Goal: Task Accomplishment & Management: Complete application form

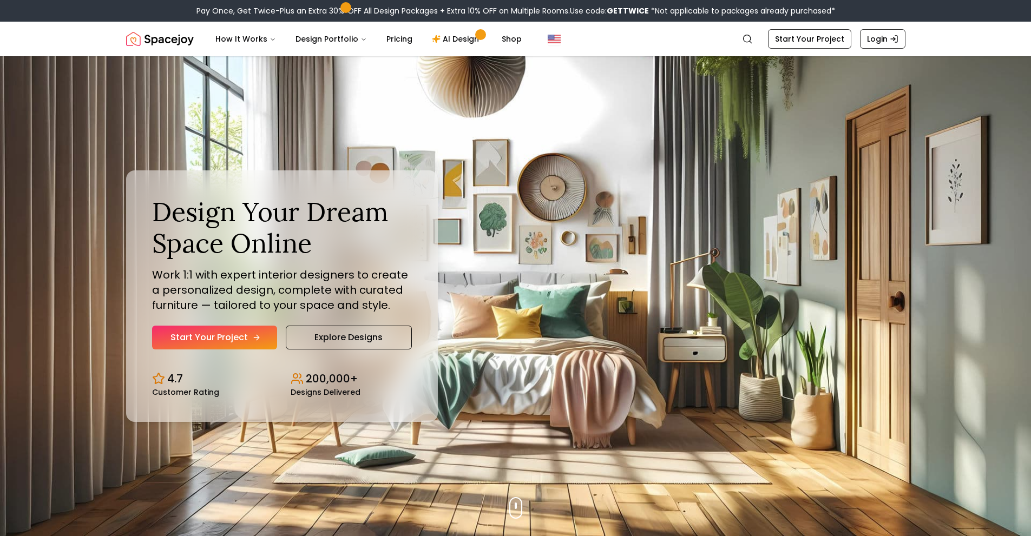
click at [253, 331] on link "Start Your Project" at bounding box center [214, 338] width 125 height 24
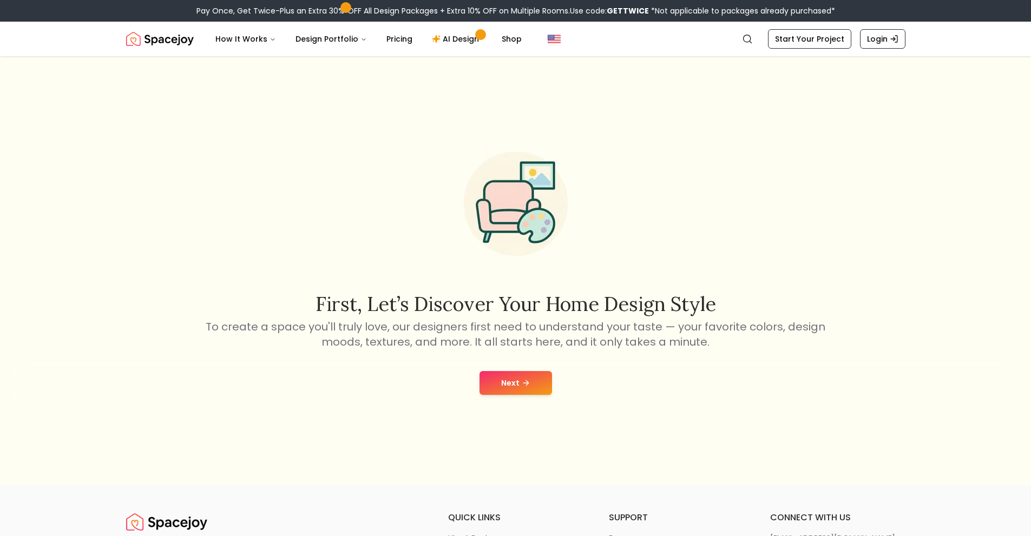
click at [502, 387] on button "Next" at bounding box center [516, 383] width 73 height 24
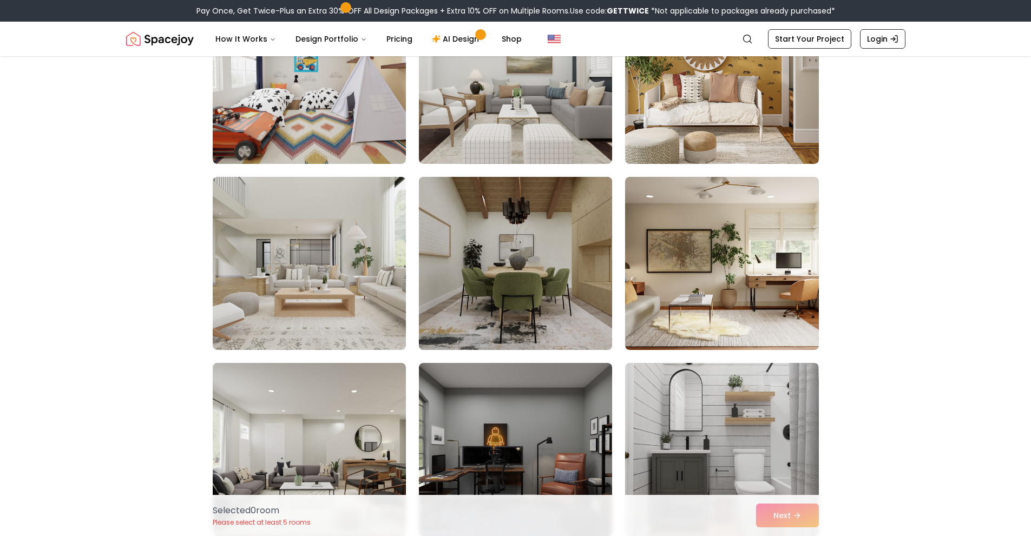
scroll to position [5738, 0]
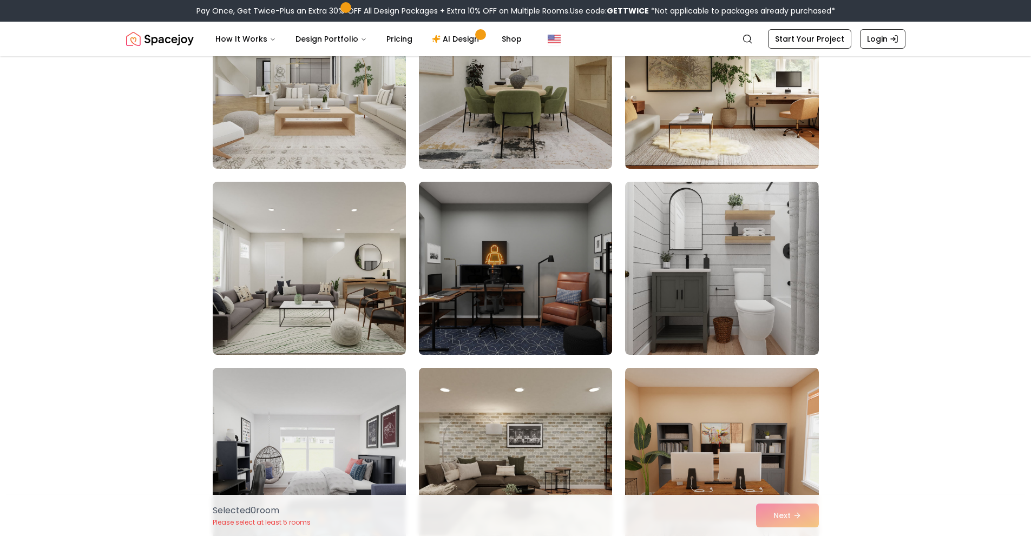
click at [571, 300] on img at bounding box center [515, 269] width 203 height 182
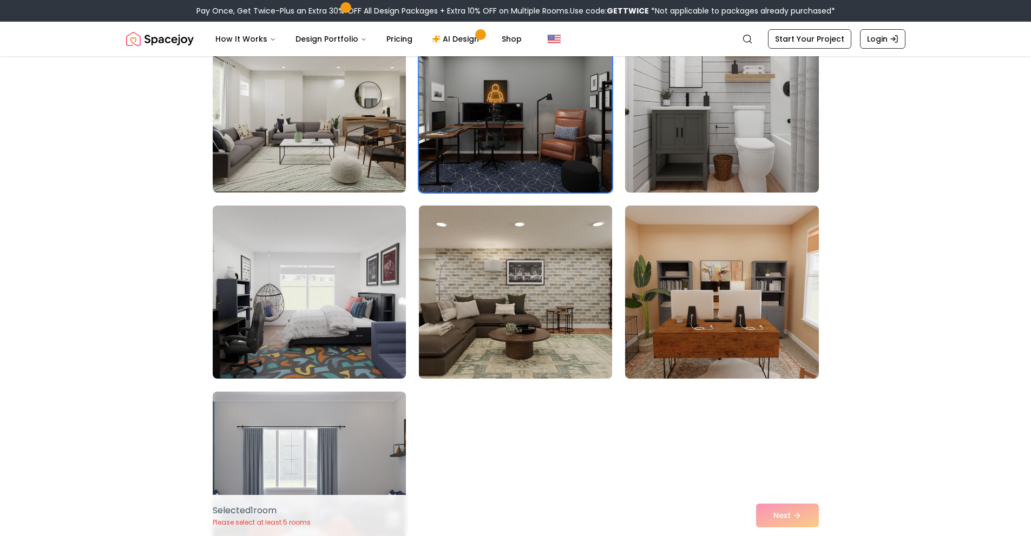
scroll to position [5955, 0]
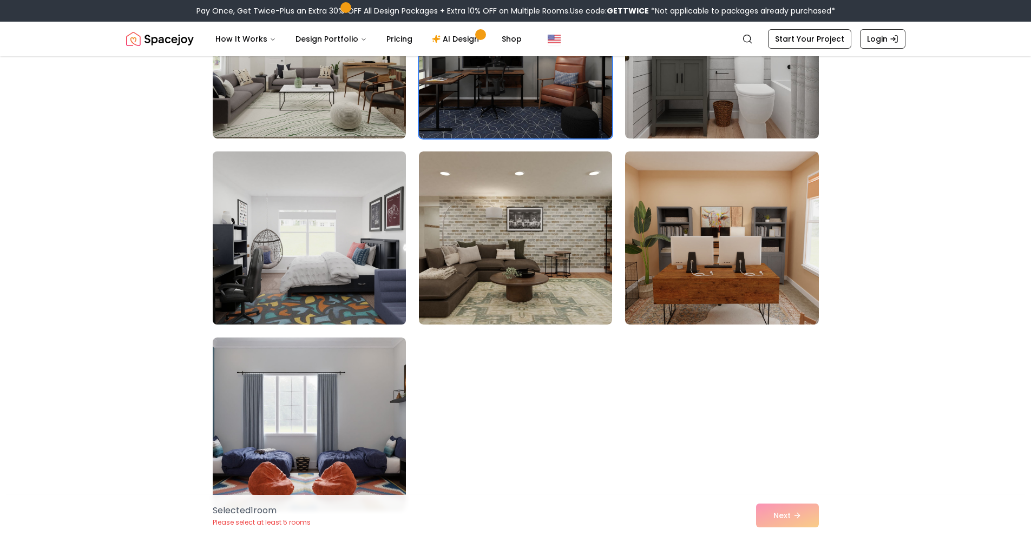
click at [323, 242] on img at bounding box center [309, 238] width 203 height 182
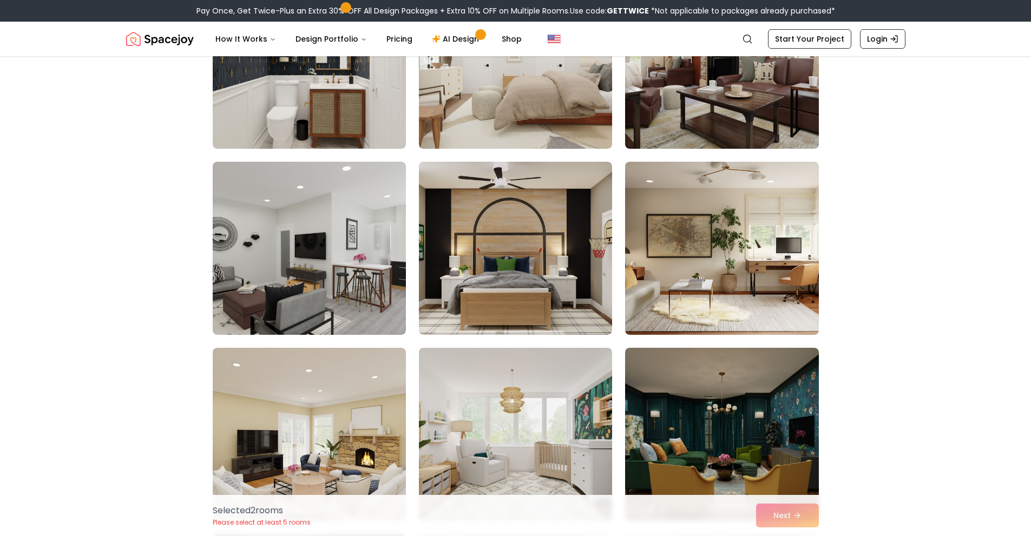
scroll to position [1678, 0]
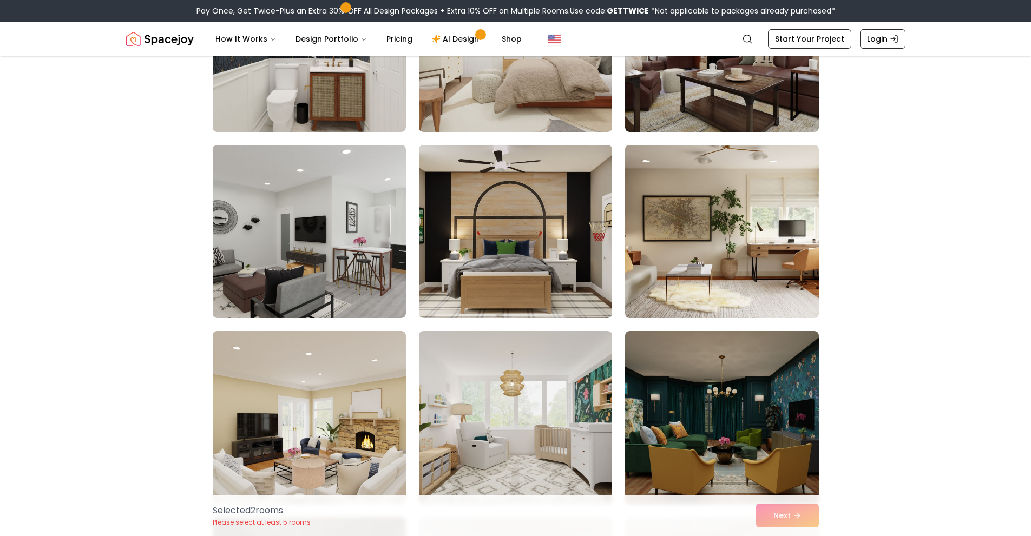
click at [774, 288] on img at bounding box center [721, 232] width 203 height 182
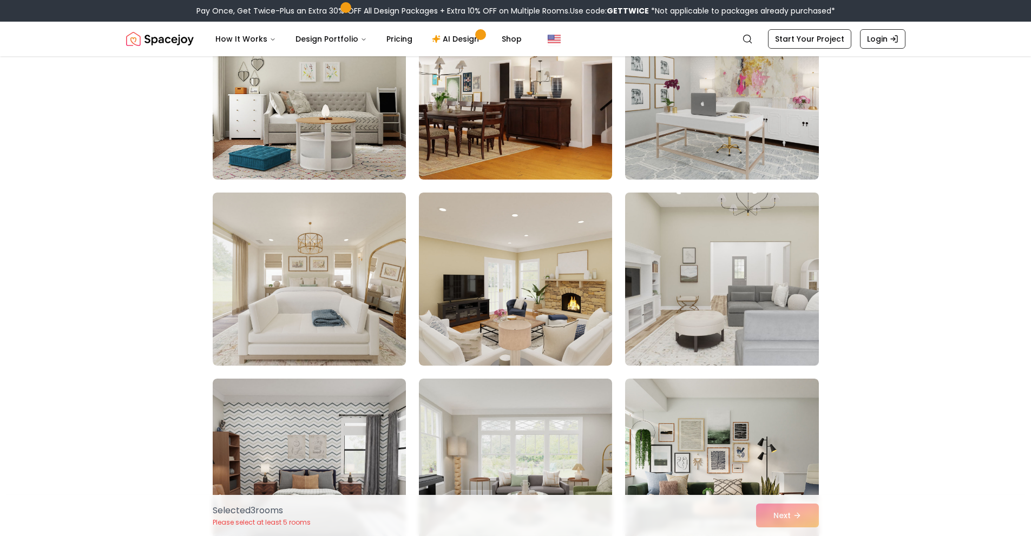
scroll to position [2977, 0]
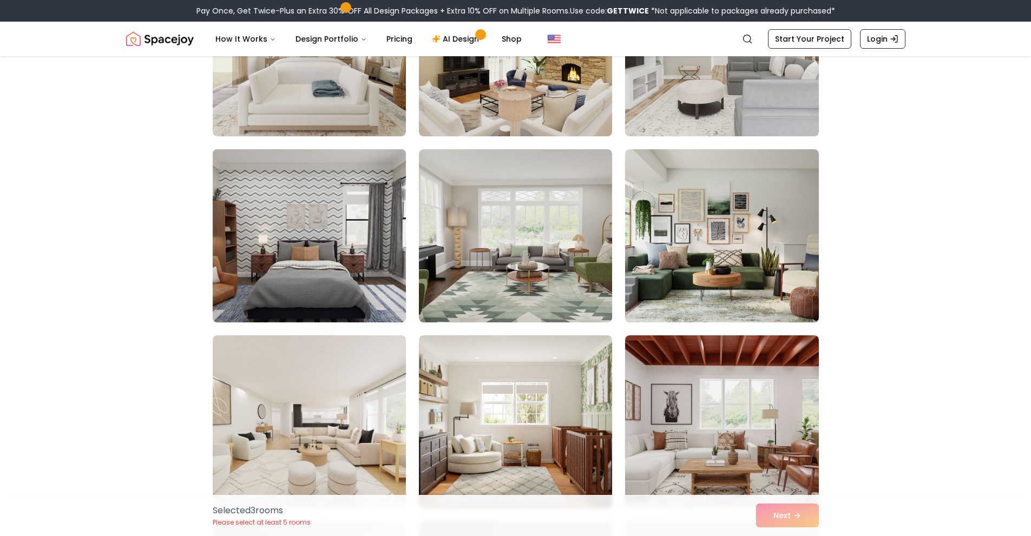
click at [349, 282] on img at bounding box center [309, 236] width 203 height 182
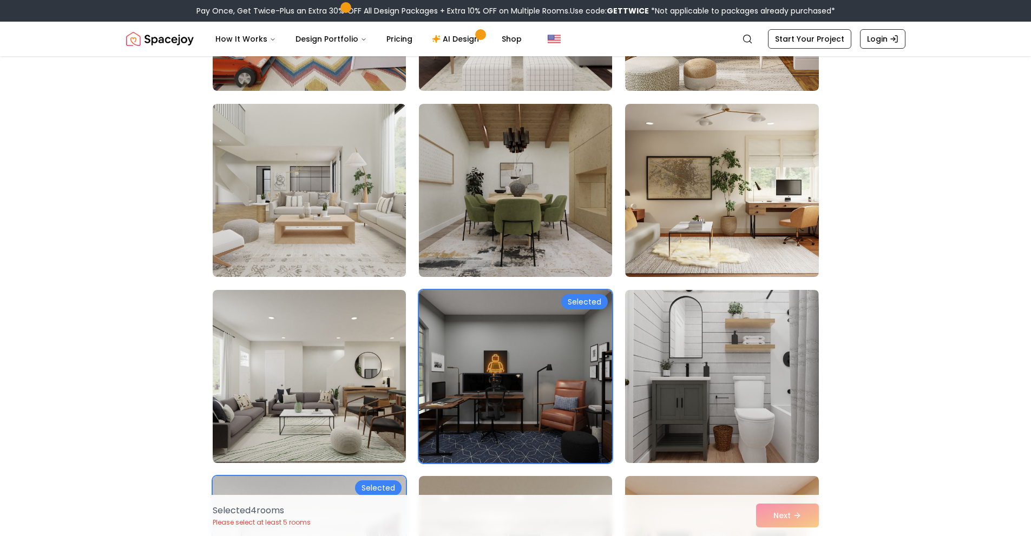
scroll to position [5684, 0]
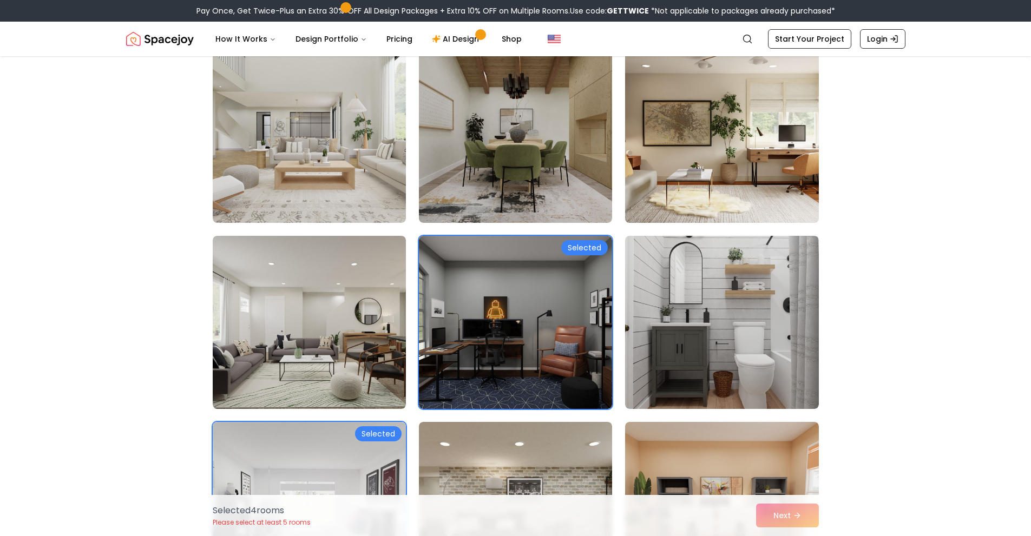
click at [654, 179] on img at bounding box center [721, 136] width 203 height 182
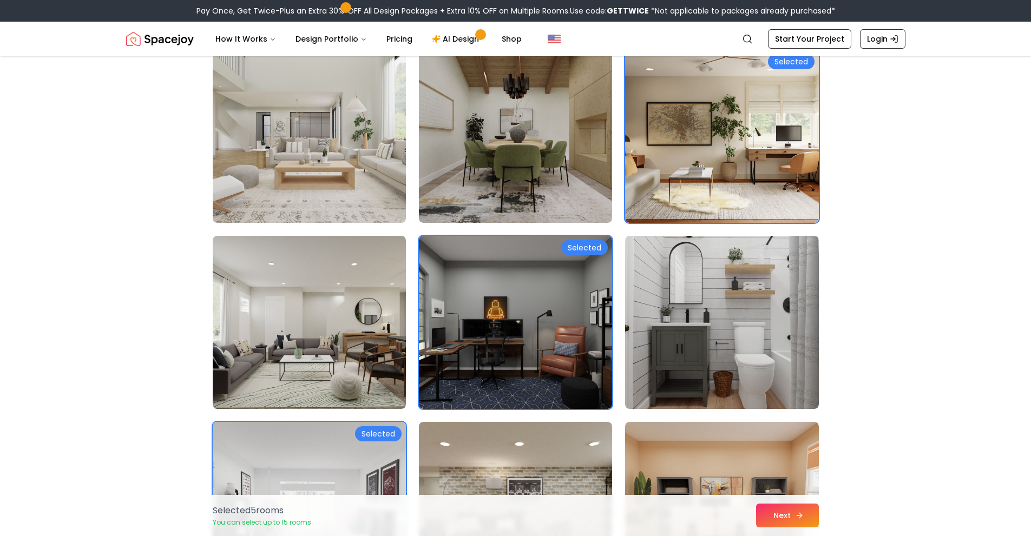
click at [778, 514] on button "Next" at bounding box center [787, 516] width 63 height 24
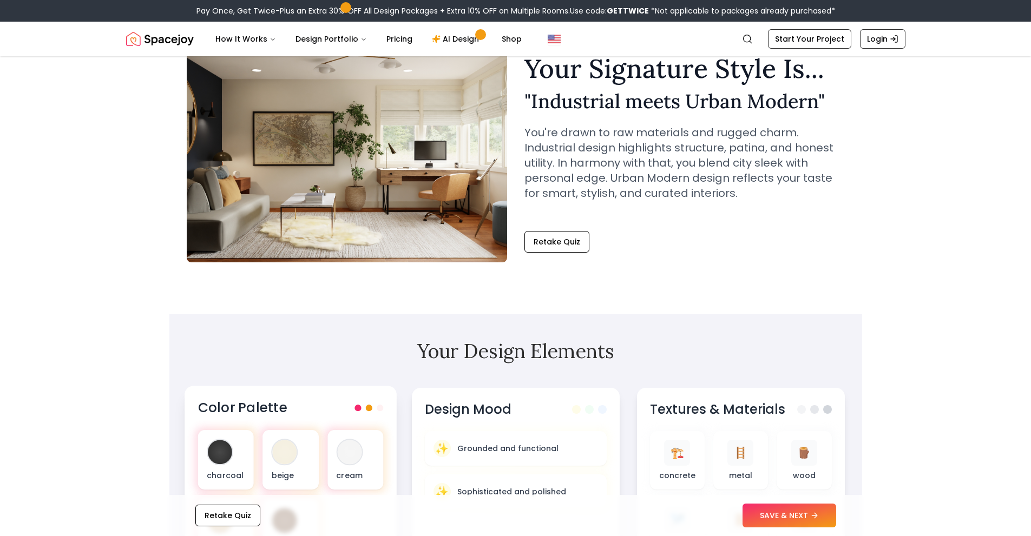
scroll to position [54, 0]
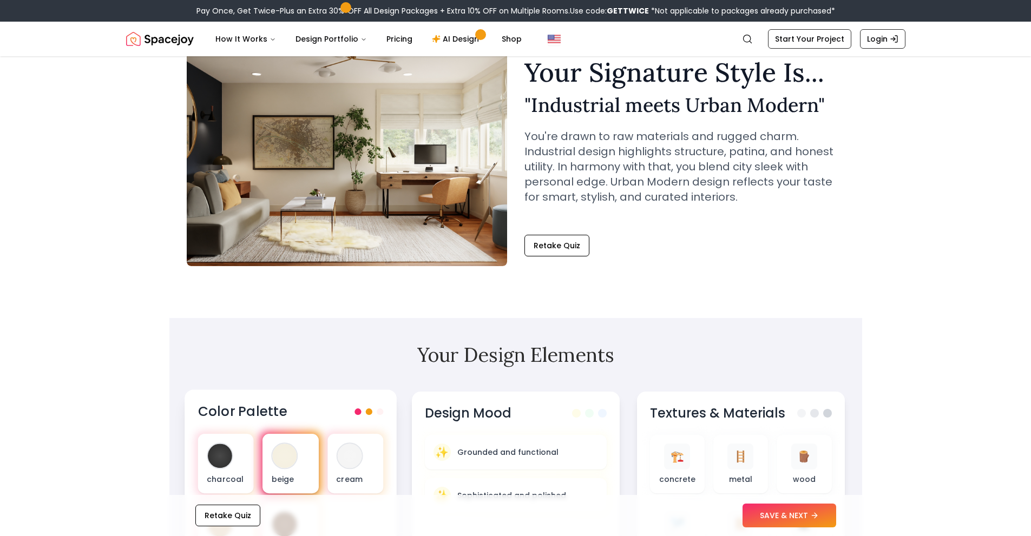
click at [285, 449] on div at bounding box center [284, 456] width 24 height 24
click at [228, 453] on div at bounding box center [220, 456] width 24 height 24
click at [360, 454] on div at bounding box center [349, 456] width 24 height 24
click at [351, 456] on div at bounding box center [349, 456] width 24 height 24
click at [210, 464] on div at bounding box center [219, 456] width 27 height 27
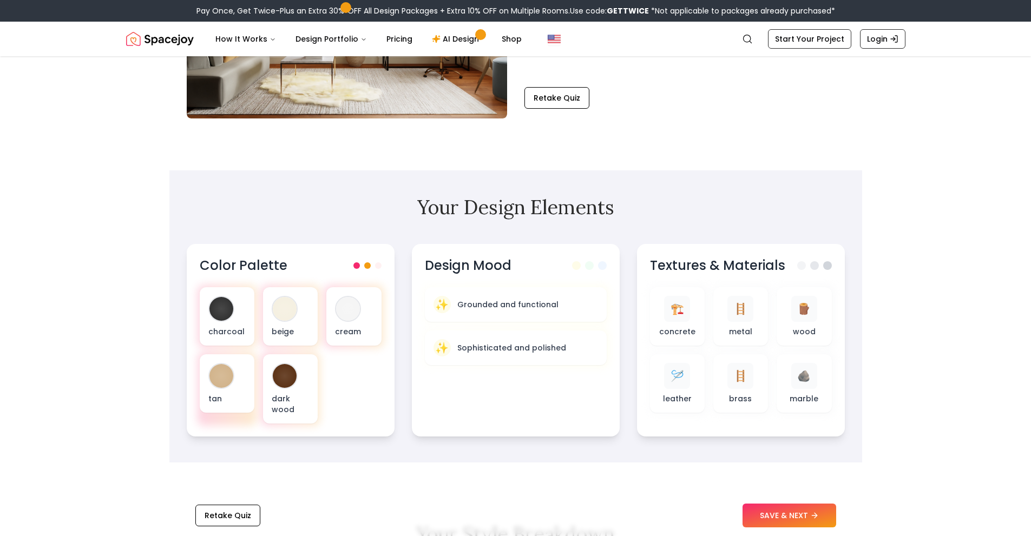
scroll to position [162, 0]
